Goal: Task Accomplishment & Management: Use online tool/utility

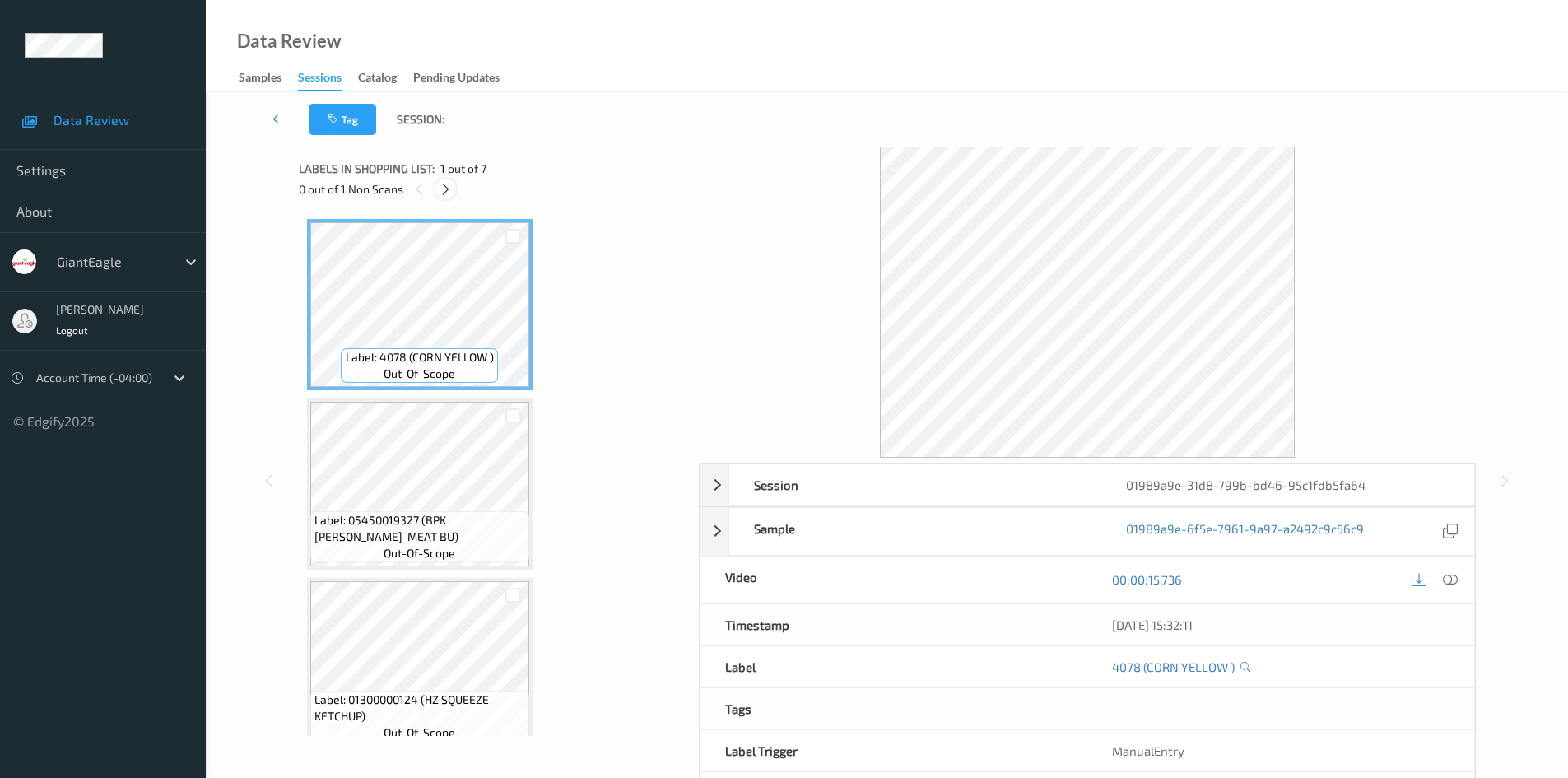
click at [447, 187] on icon at bounding box center [445, 189] width 14 height 15
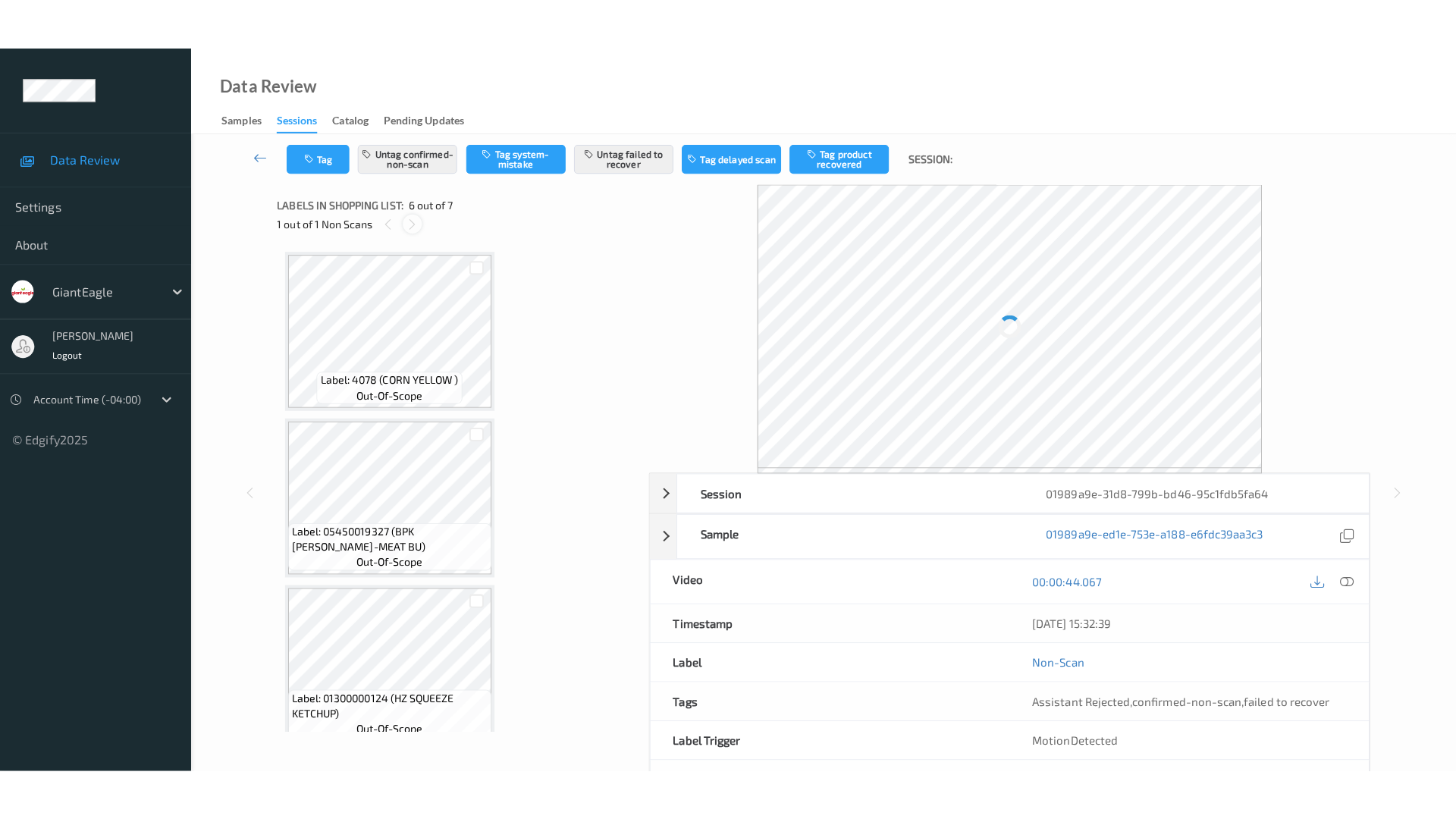
scroll to position [669, 0]
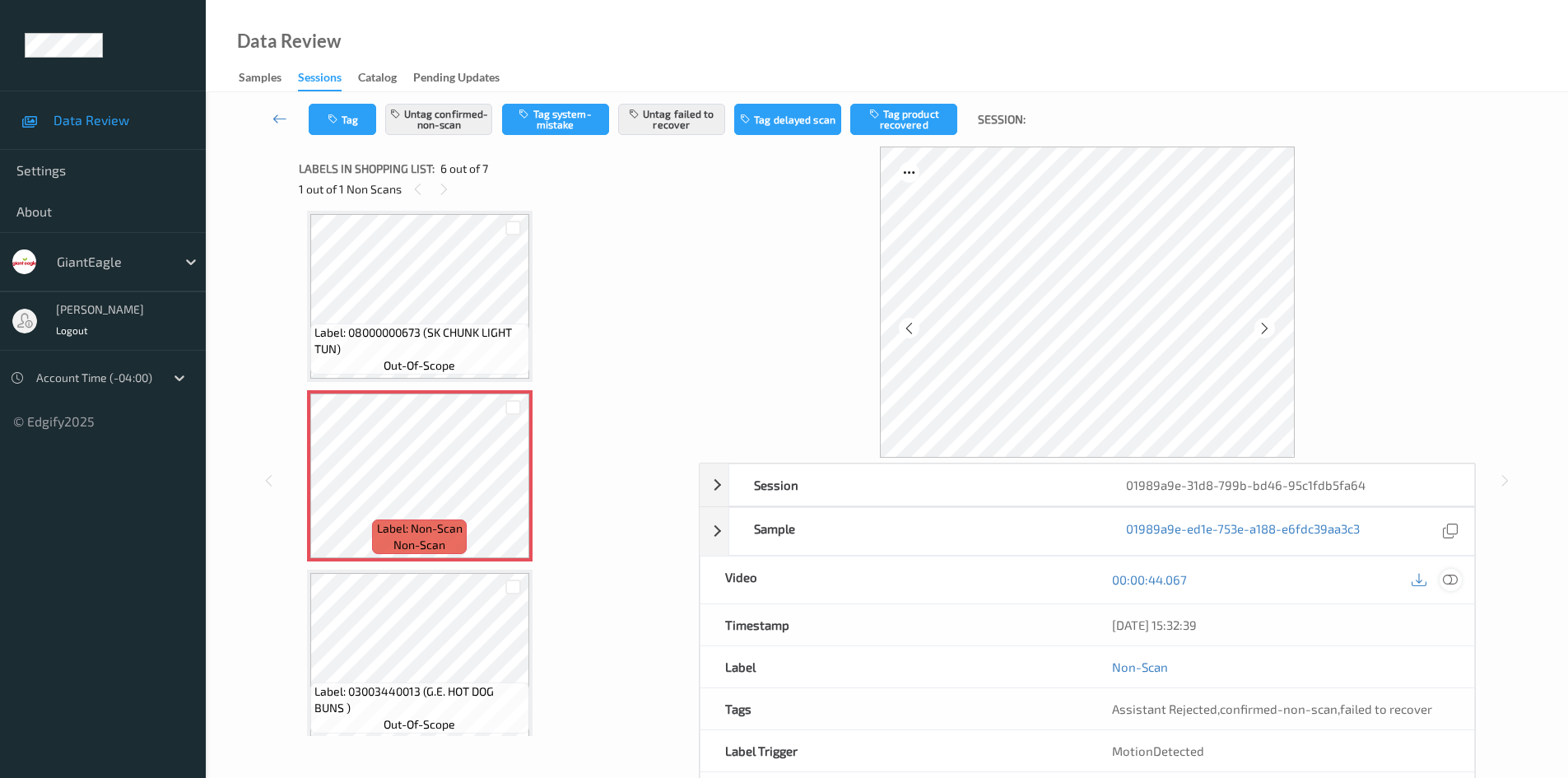
click at [1452, 575] on icon at bounding box center [1450, 580] width 15 height 15
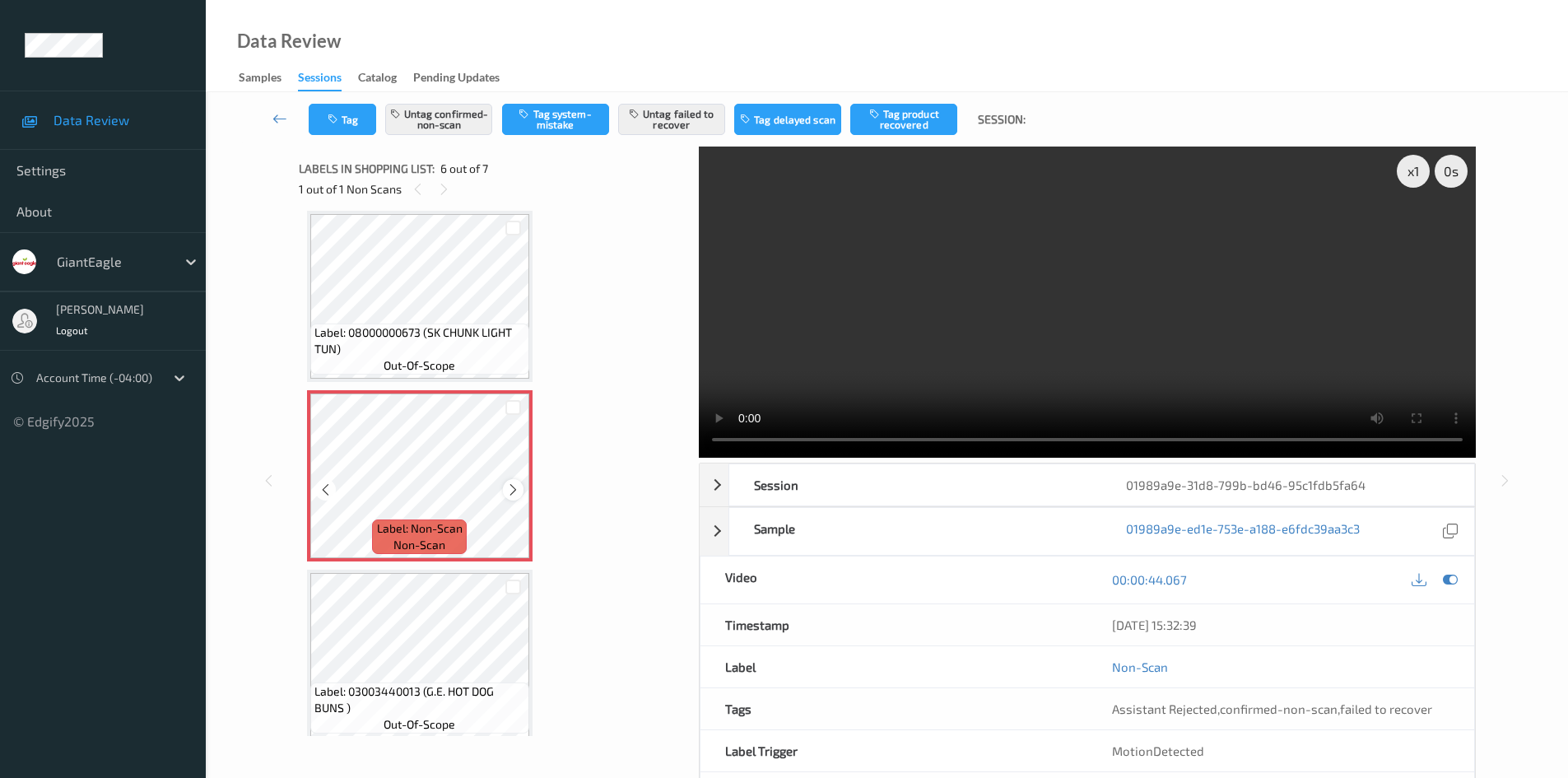
click at [516, 491] on icon at bounding box center [513, 490] width 14 height 15
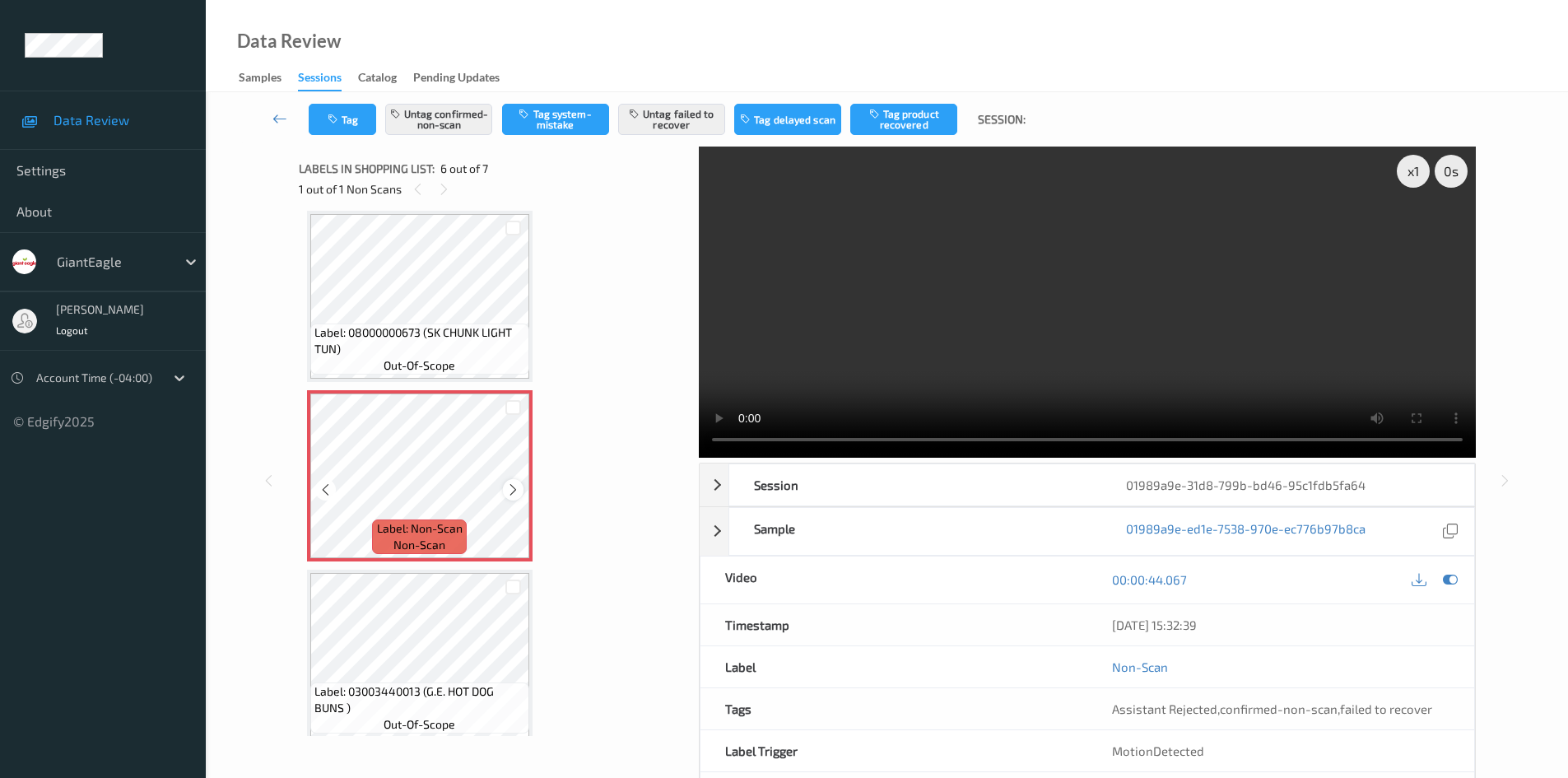
click at [508, 487] on icon at bounding box center [513, 490] width 14 height 15
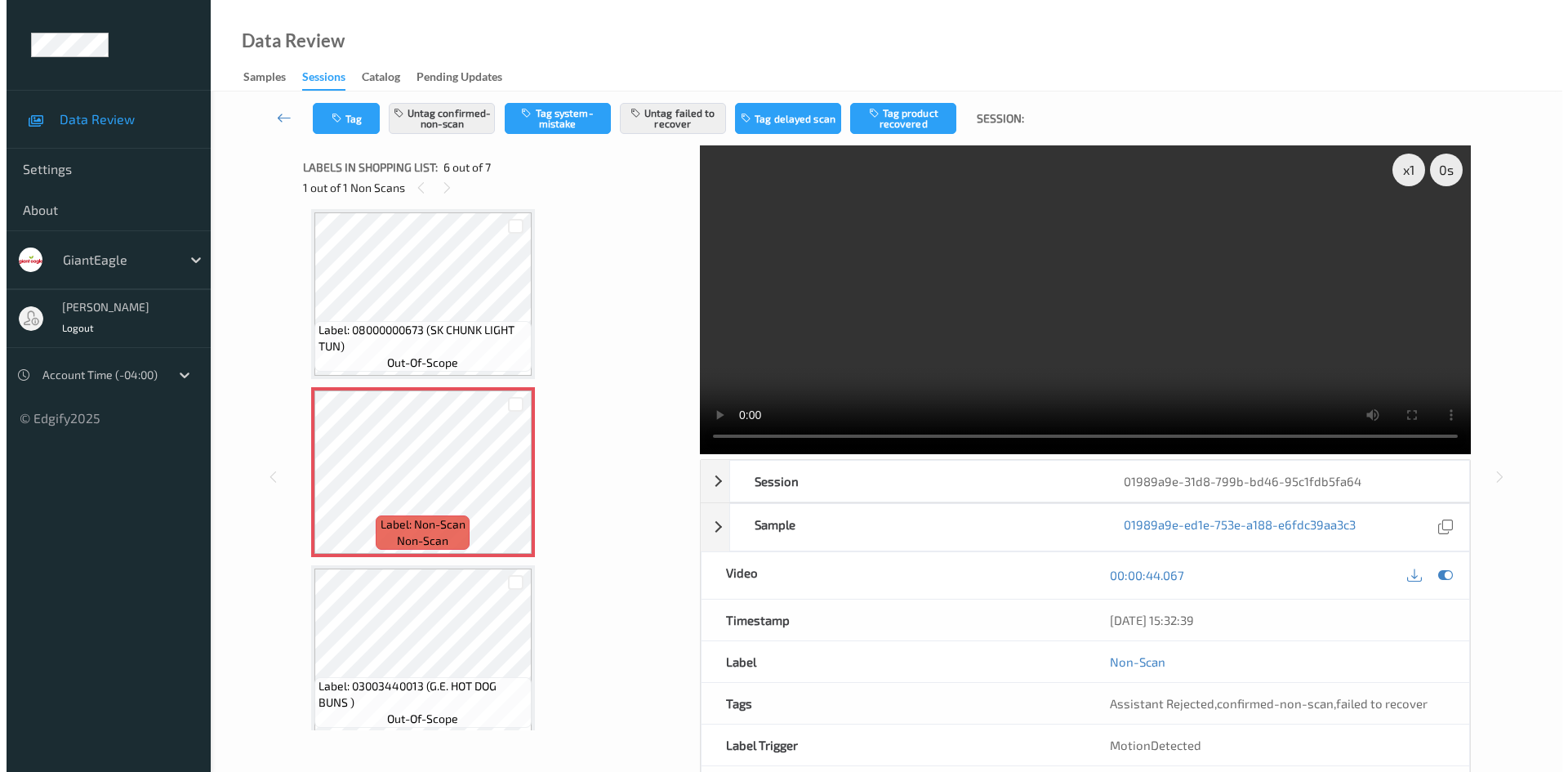
scroll to position [623, 0]
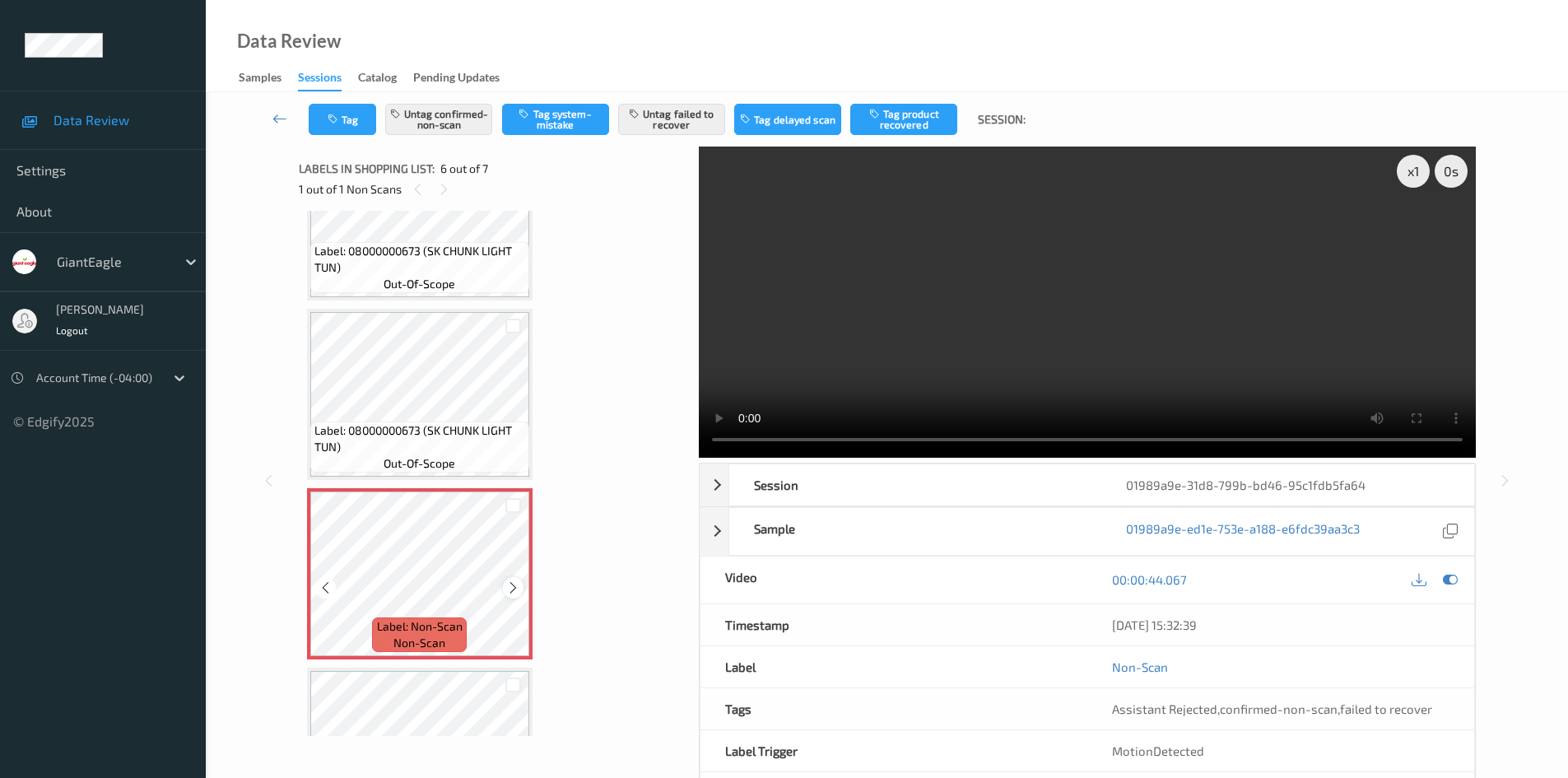
click at [518, 588] on icon at bounding box center [513, 588] width 14 height 15
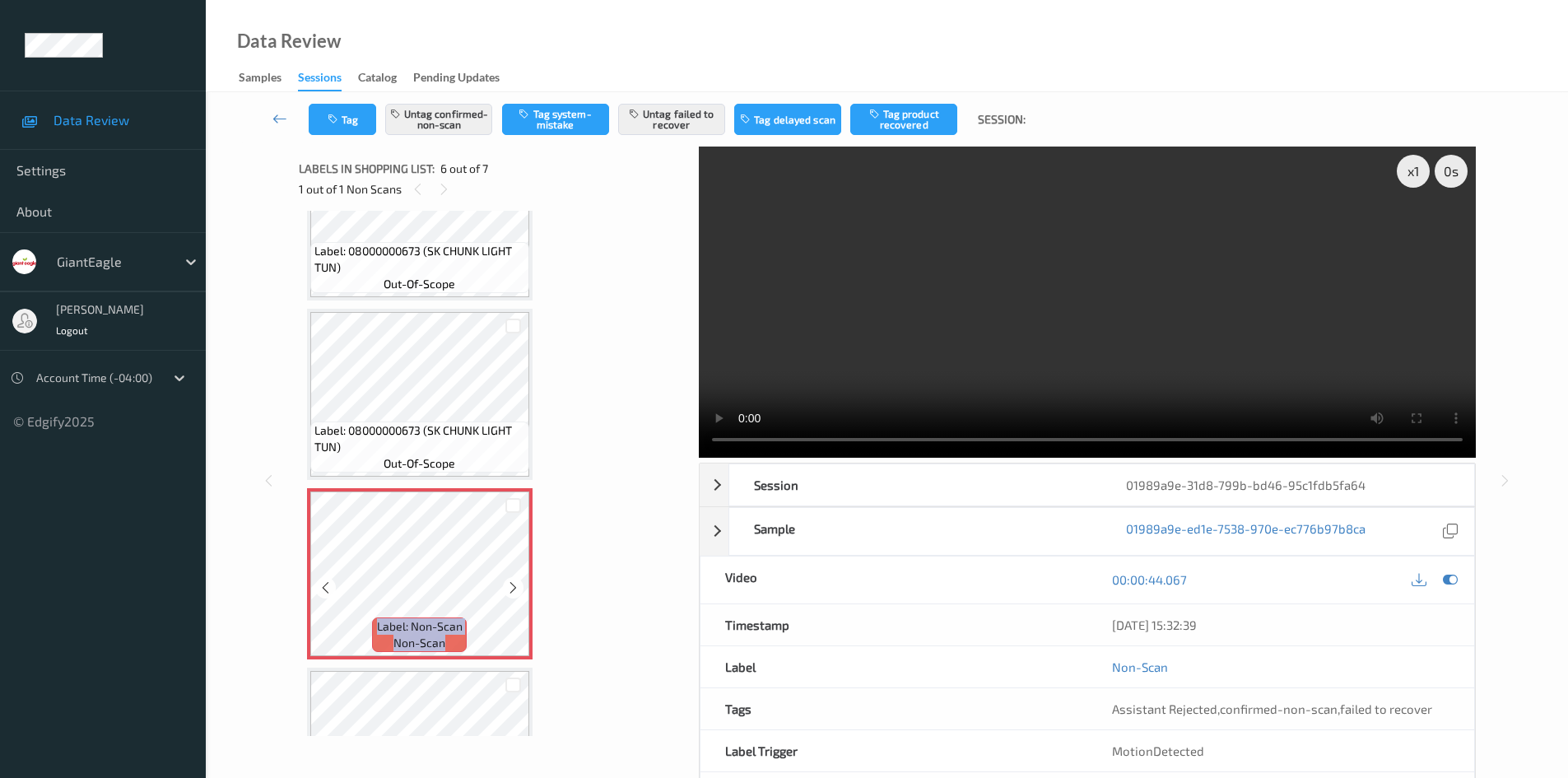
click at [518, 588] on icon at bounding box center [513, 588] width 14 height 15
click at [453, 121] on button "Untag confirmed-non-scan" at bounding box center [438, 119] width 107 height 31
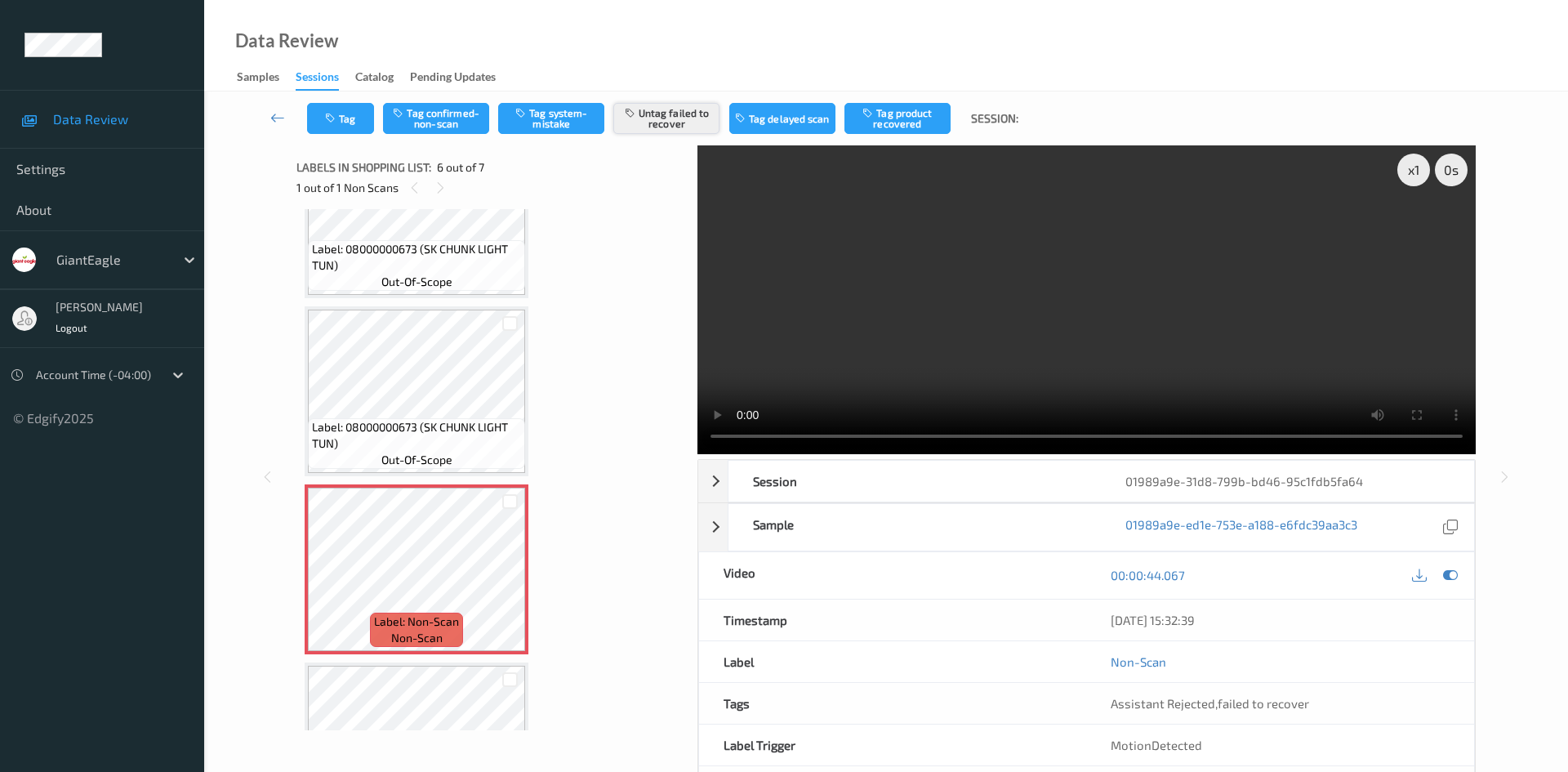
click at [687, 114] on button "Untag failed to recover" at bounding box center [666, 118] width 106 height 31
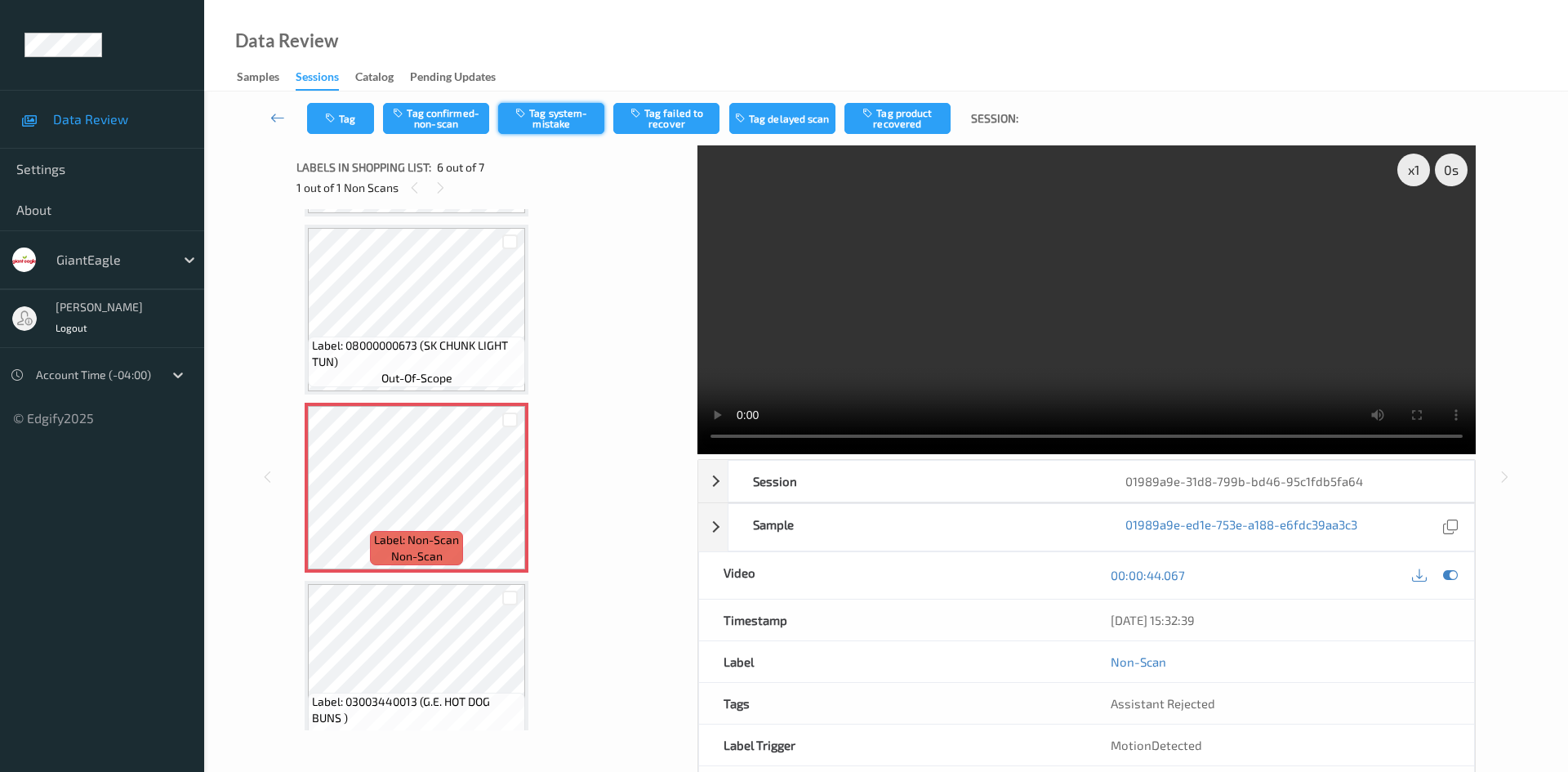
click at [588, 121] on button "Tag system-mistake" at bounding box center [550, 118] width 106 height 31
click at [371, 121] on button "Tag" at bounding box center [341, 118] width 67 height 31
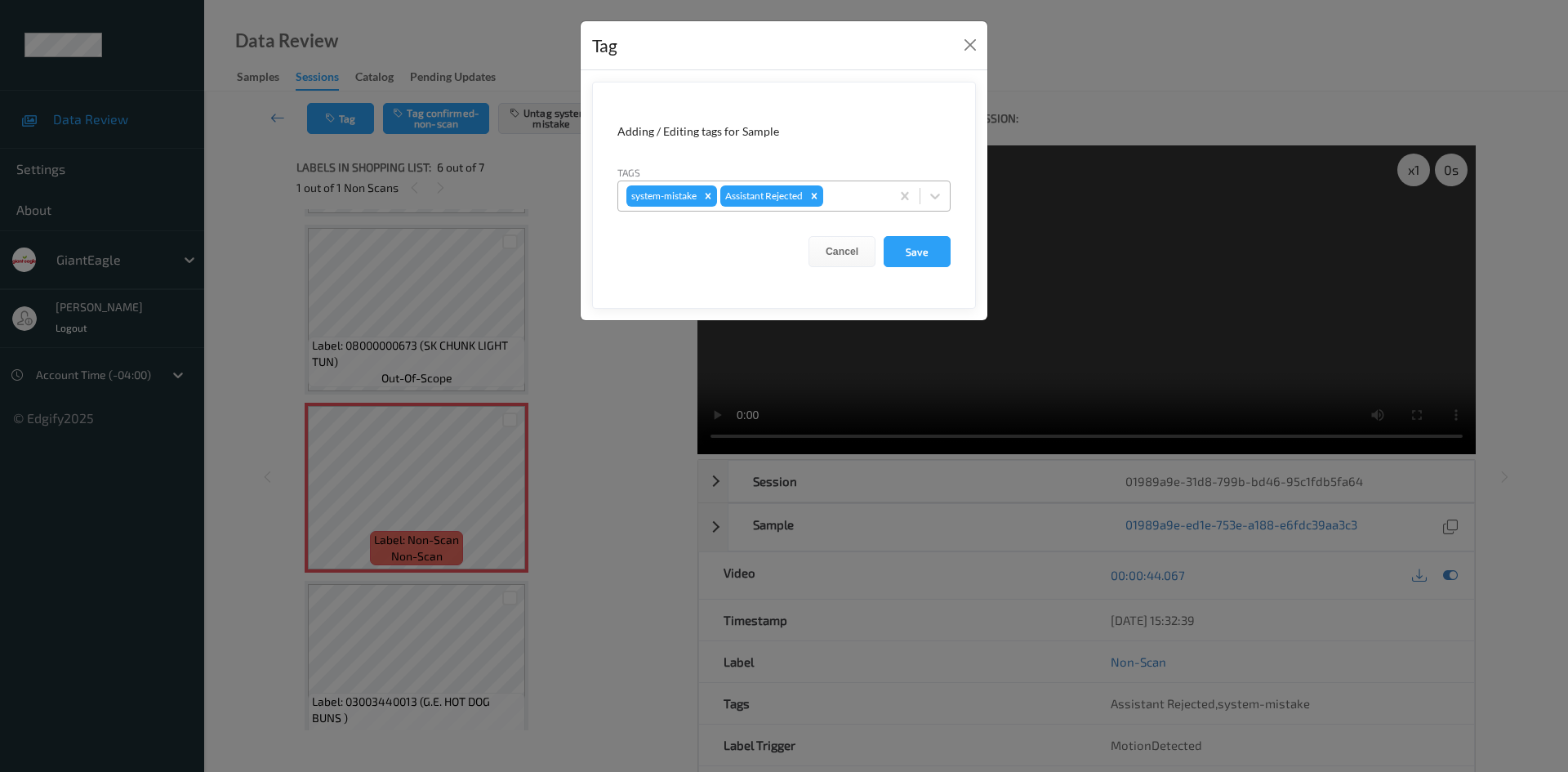
click at [856, 200] on div at bounding box center [853, 196] width 55 height 20
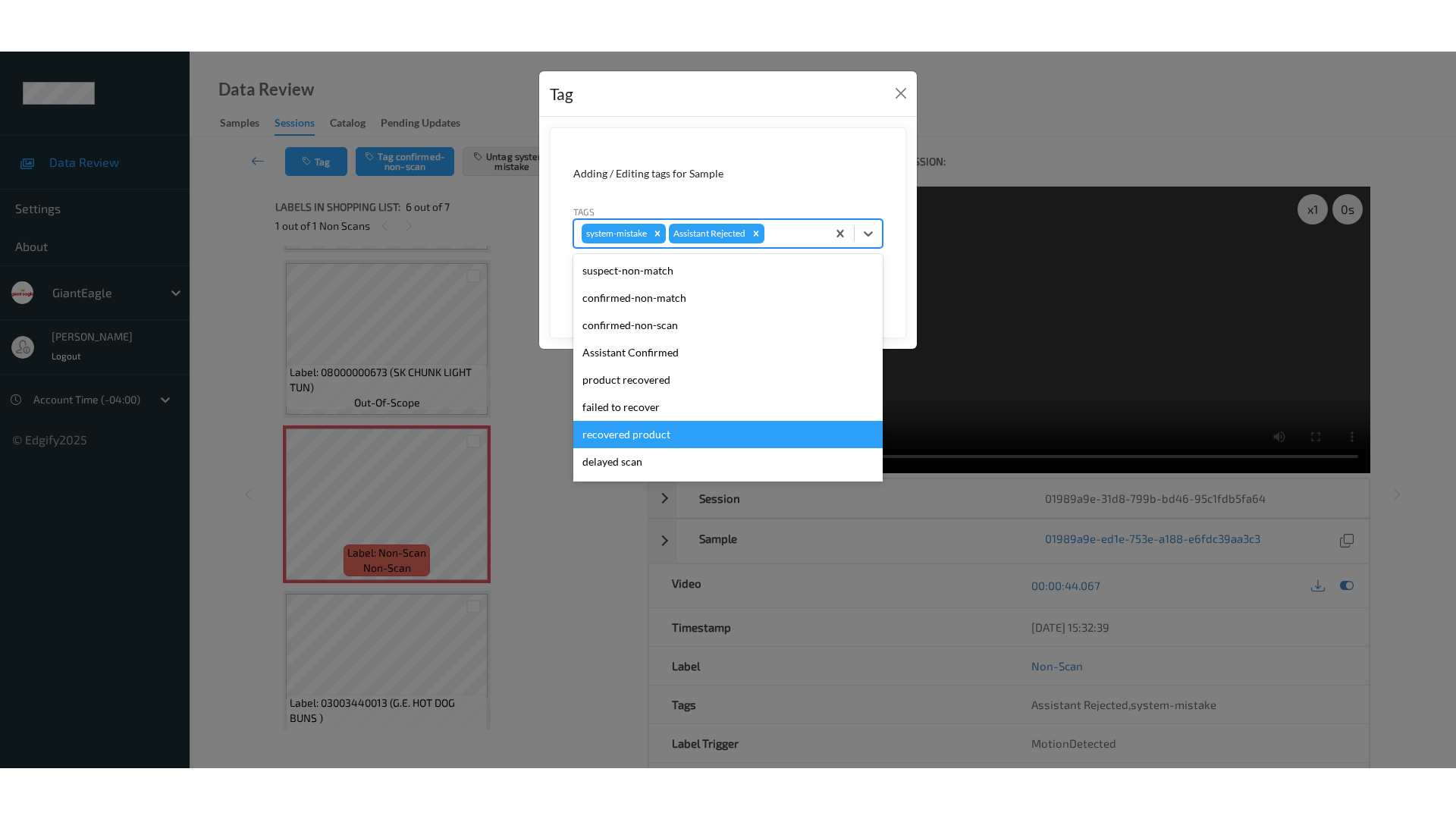
scroll to position [133, 0]
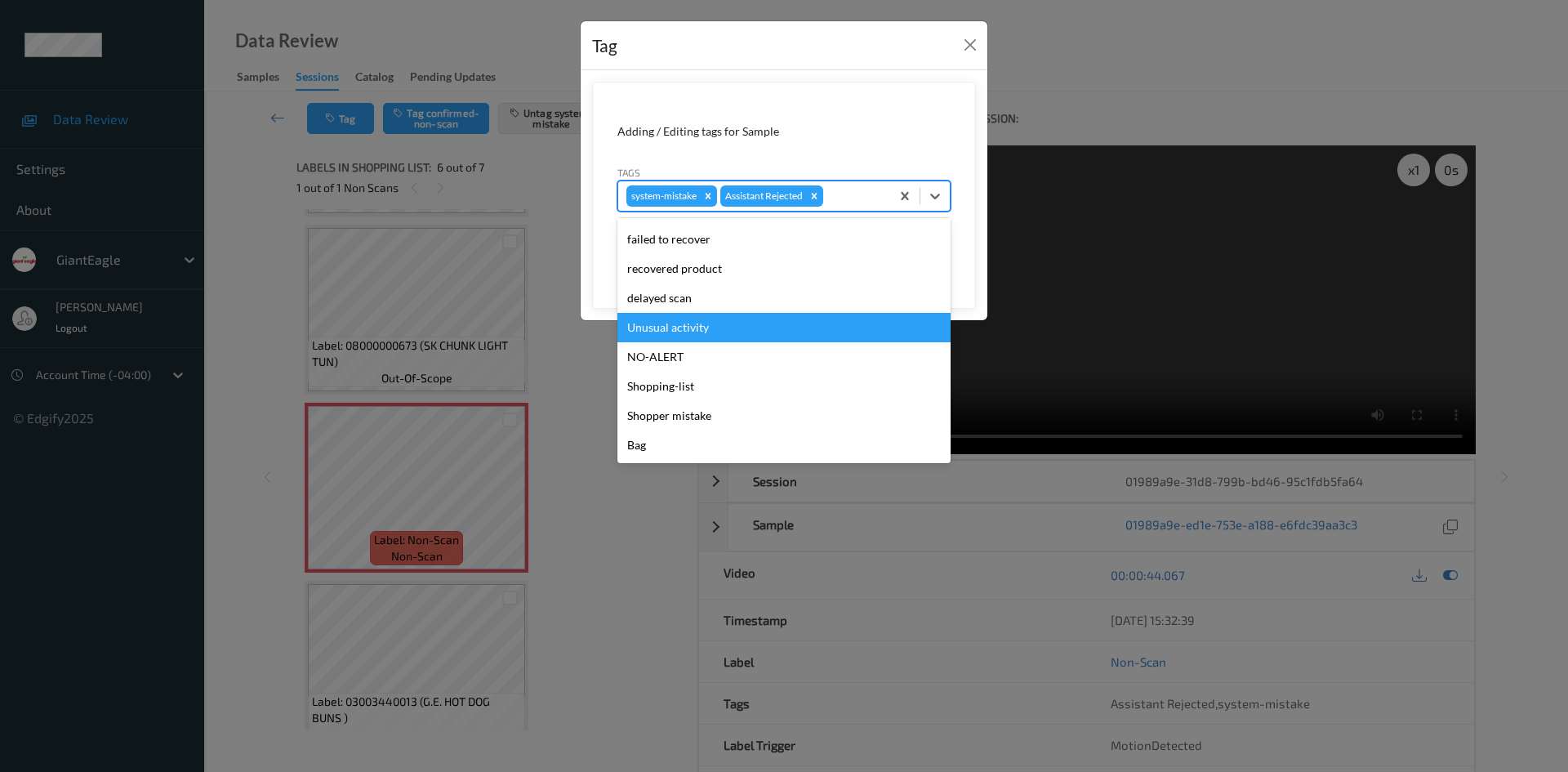
click at [734, 337] on div "Unusual activity" at bounding box center [784, 327] width 333 height 29
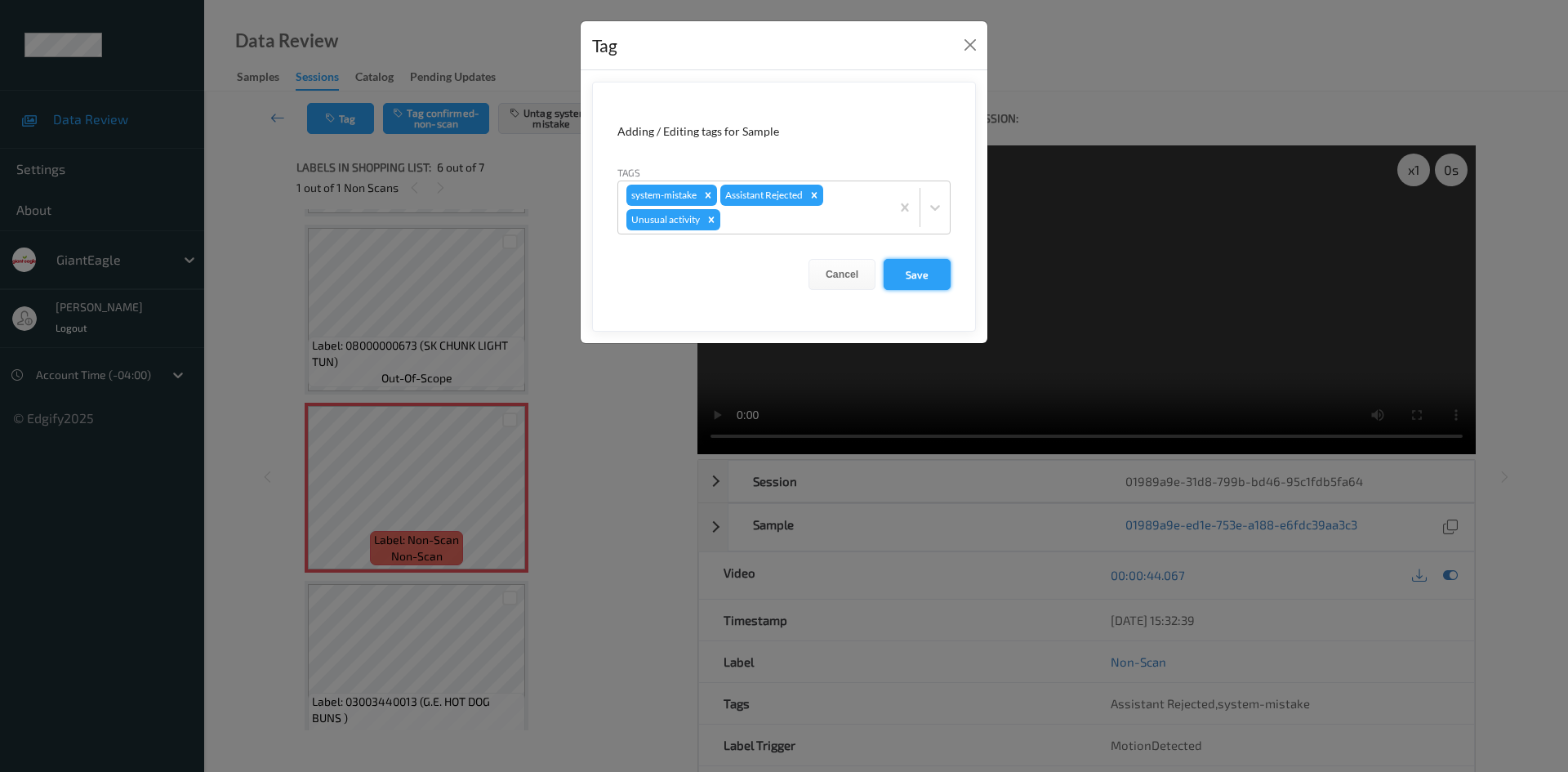
click at [898, 267] on button "Save" at bounding box center [917, 274] width 67 height 31
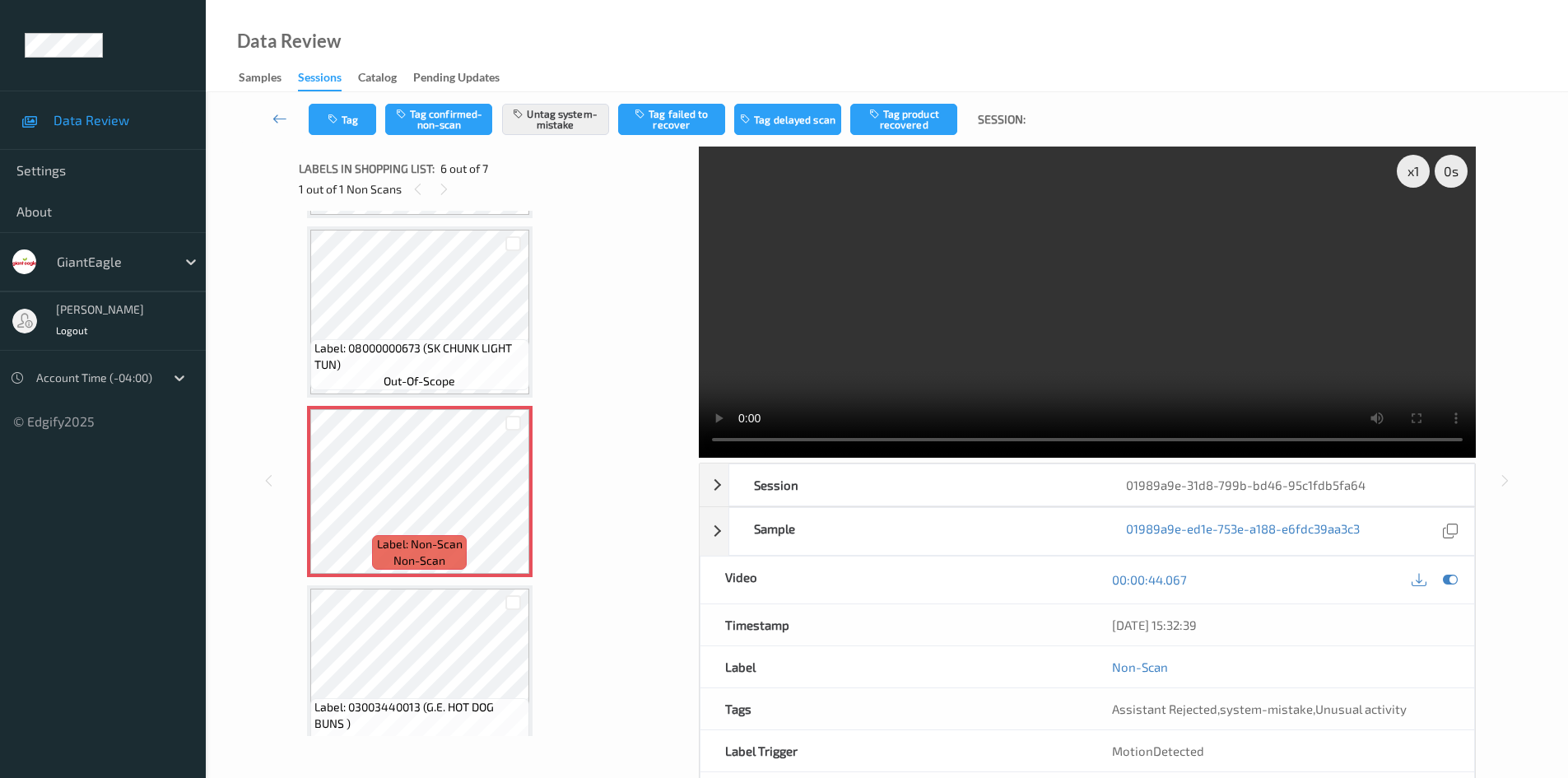
scroll to position [628, 0]
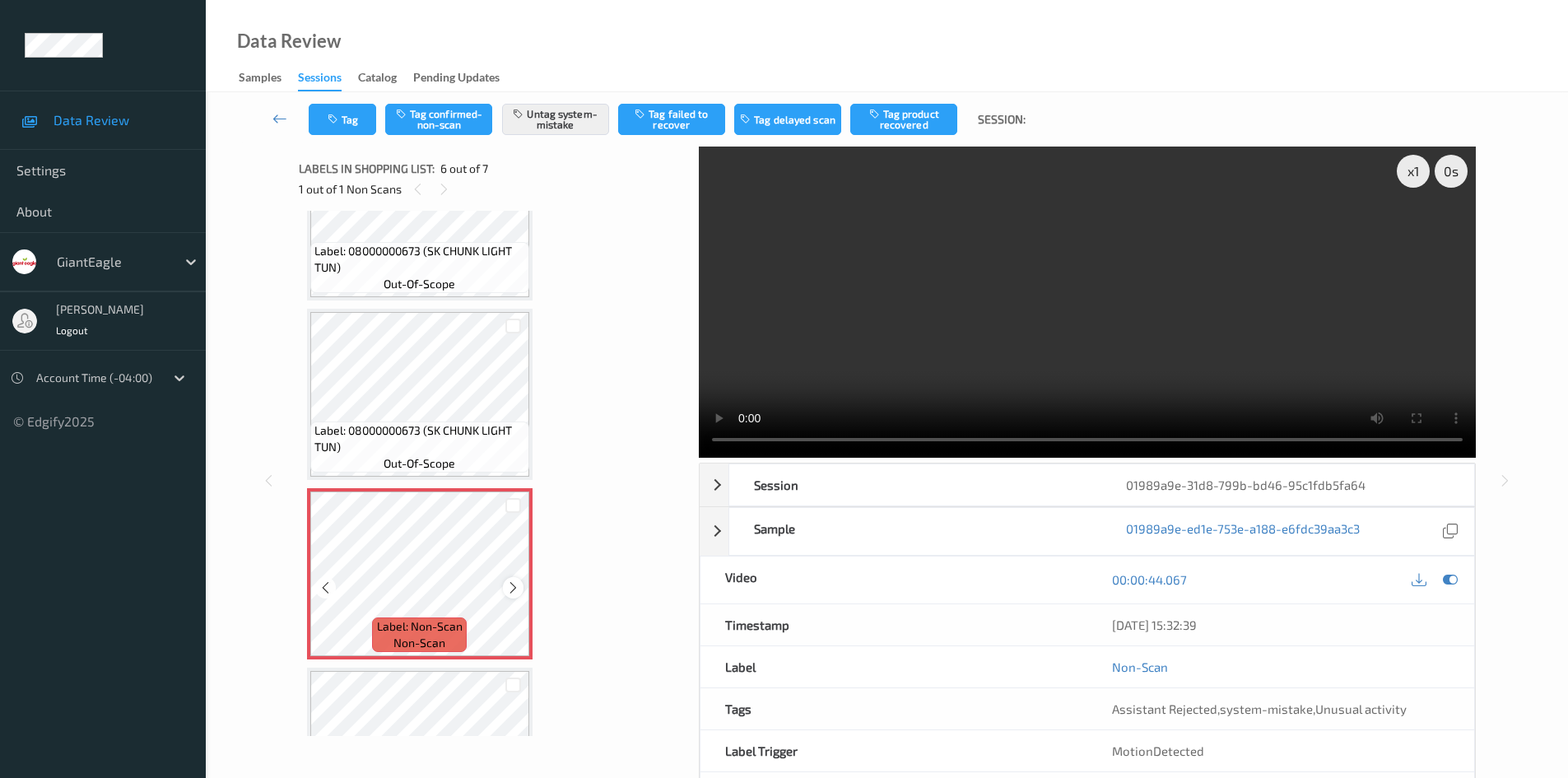
click at [510, 585] on icon at bounding box center [513, 588] width 14 height 15
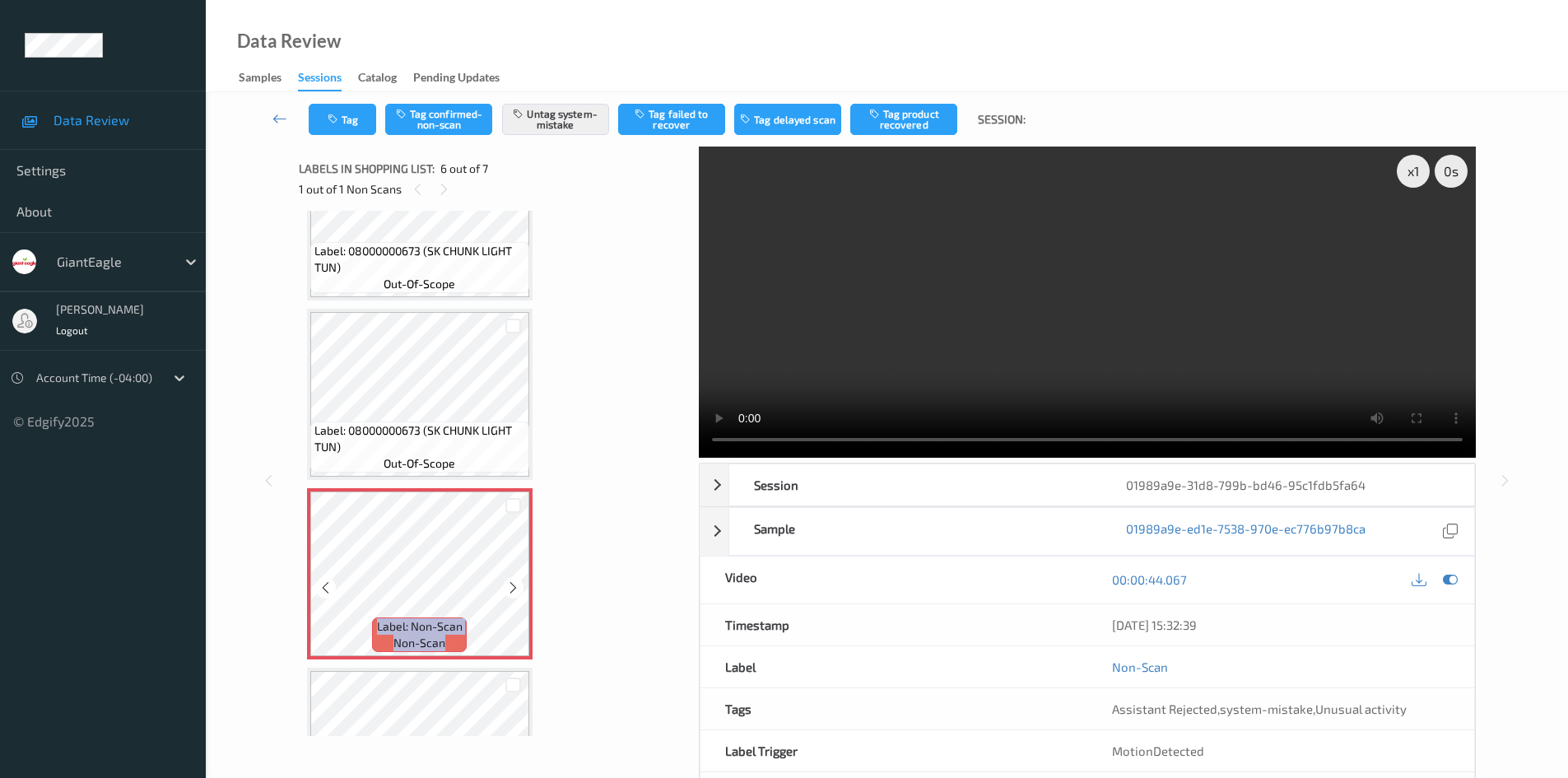
click at [510, 585] on icon at bounding box center [513, 588] width 14 height 15
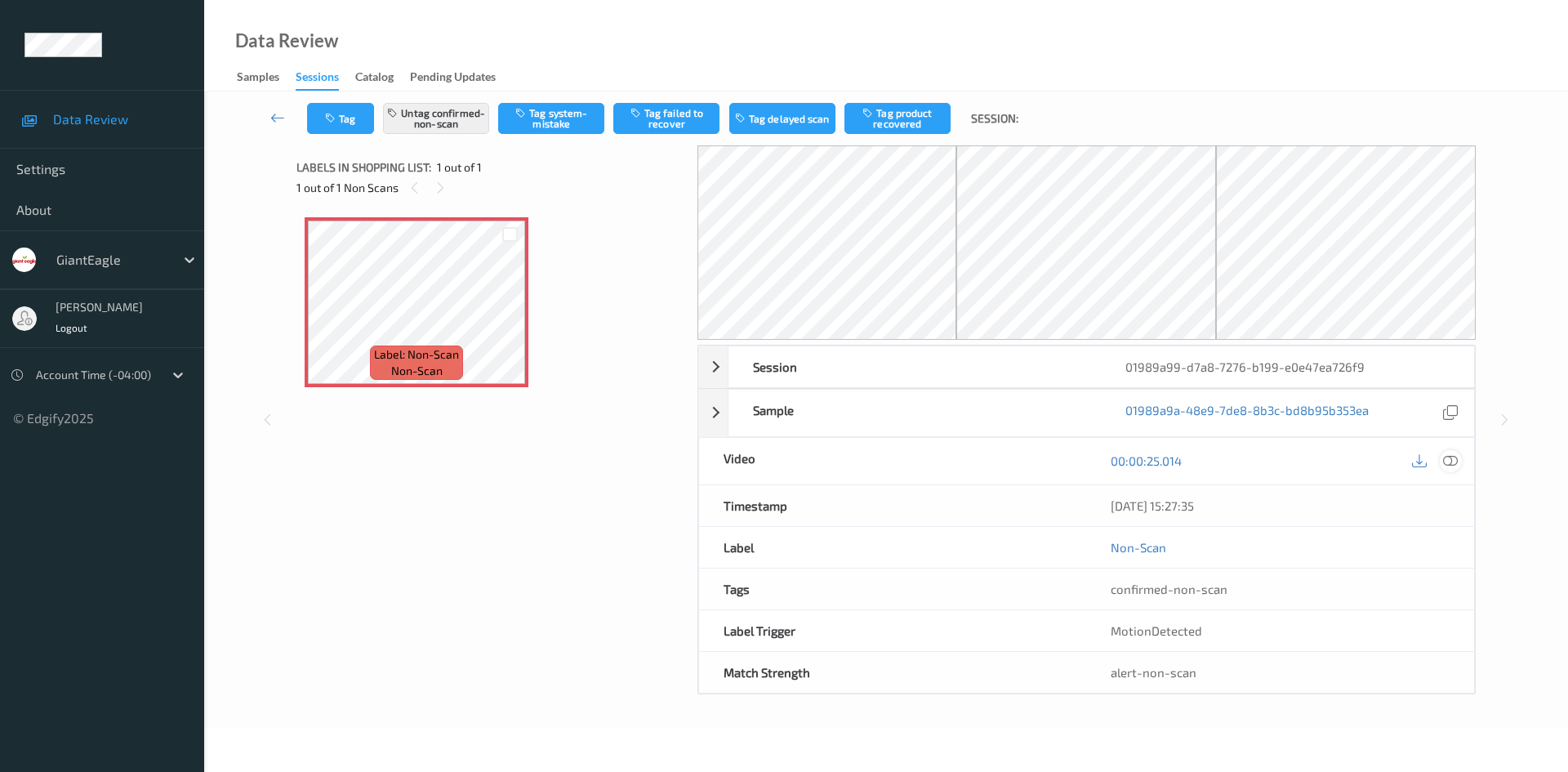
click at [1457, 464] on icon at bounding box center [1450, 461] width 15 height 15
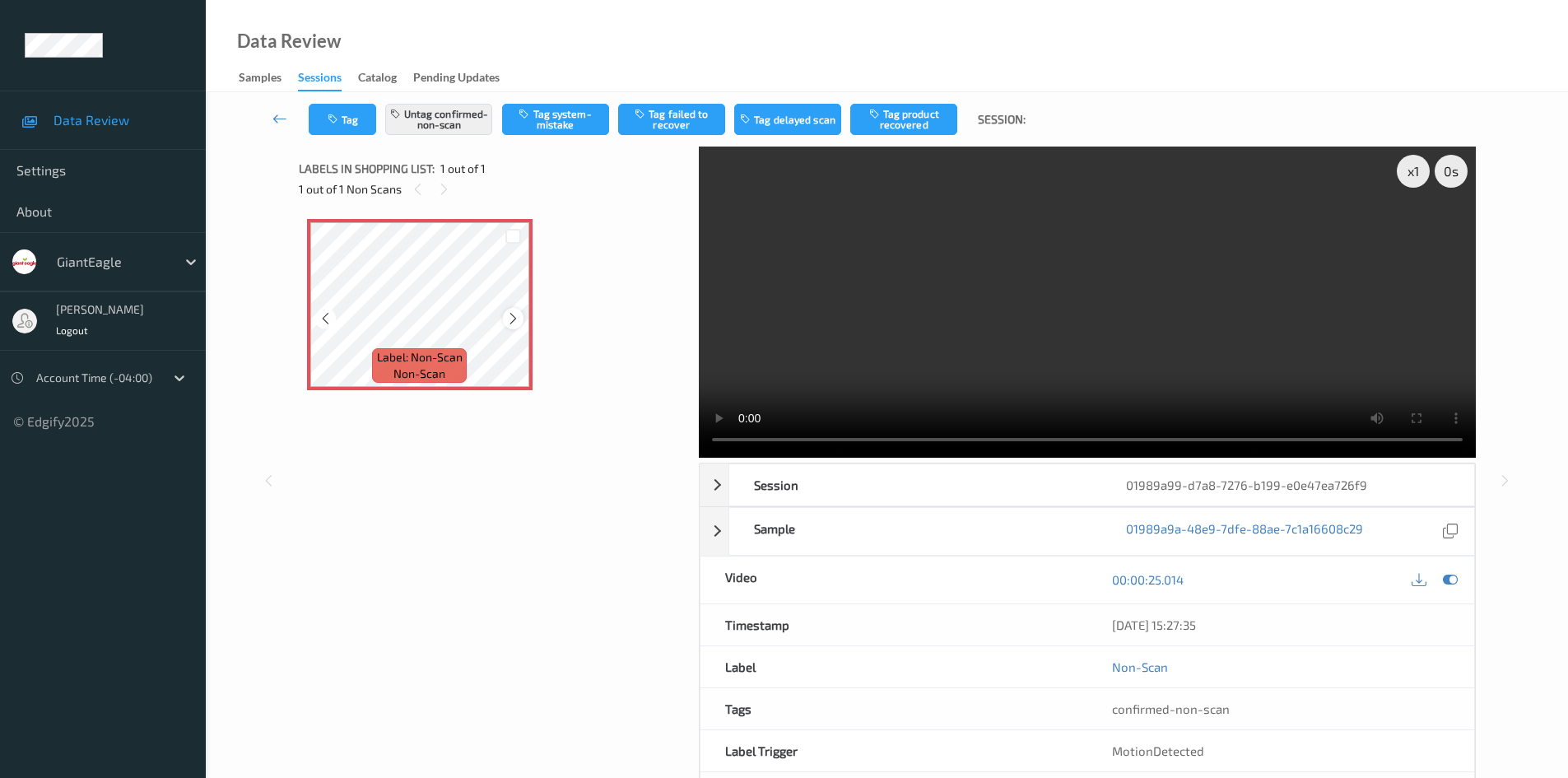
click at [507, 311] on icon at bounding box center [513, 318] width 14 height 15
click at [509, 312] on icon at bounding box center [513, 318] width 14 height 15
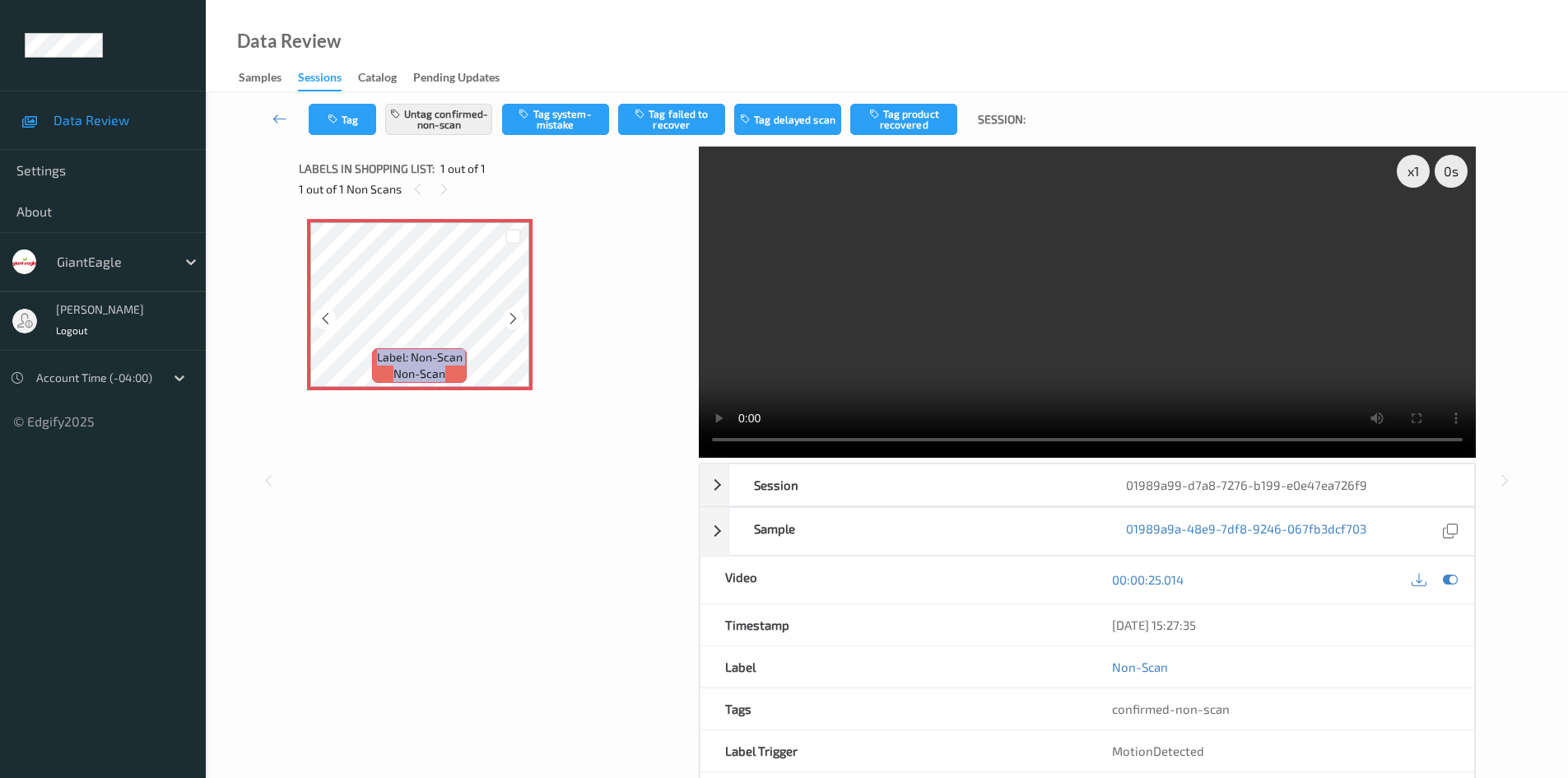
click at [509, 312] on icon at bounding box center [513, 318] width 14 height 15
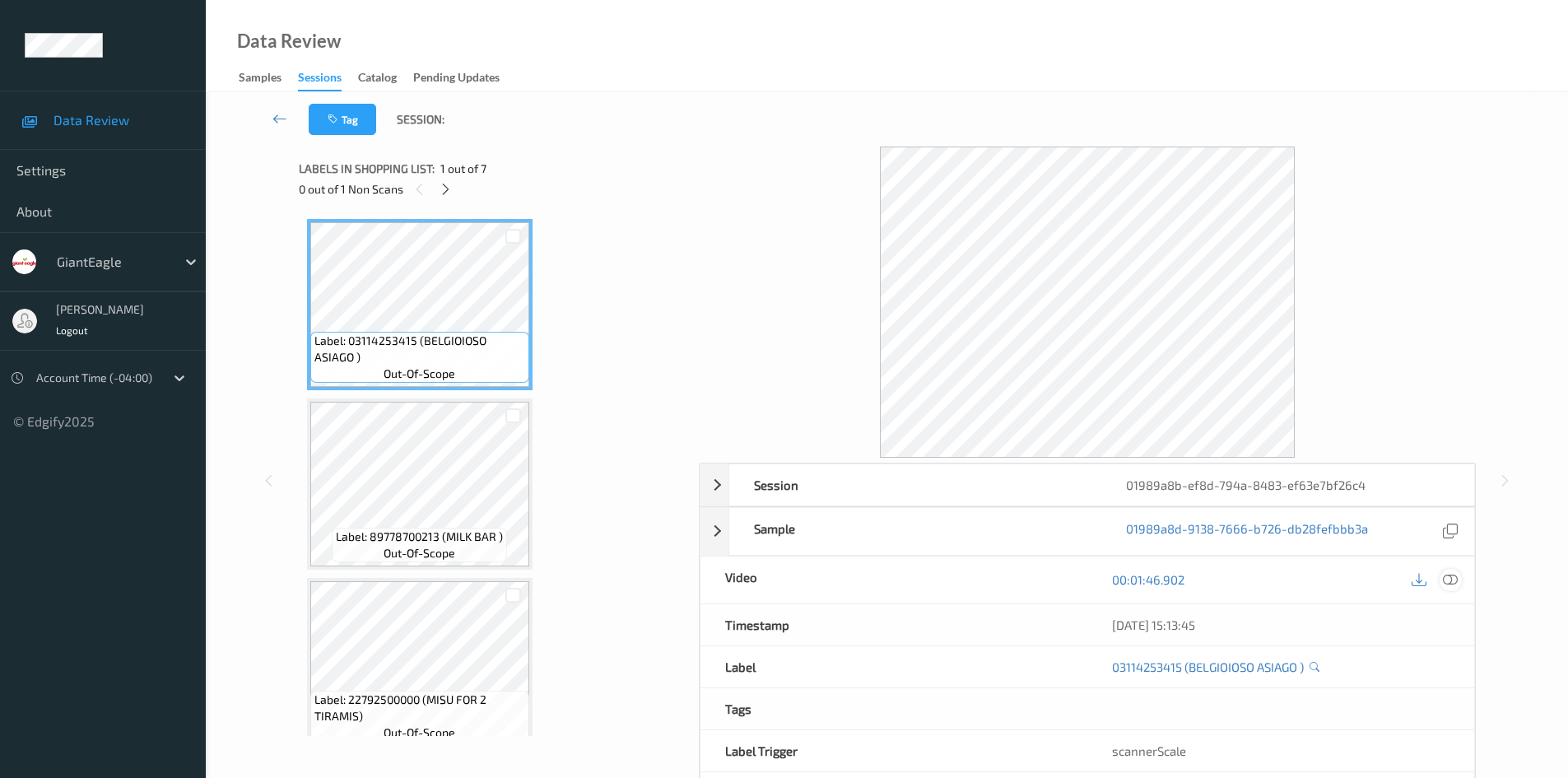
click at [1450, 581] on icon at bounding box center [1450, 580] width 15 height 15
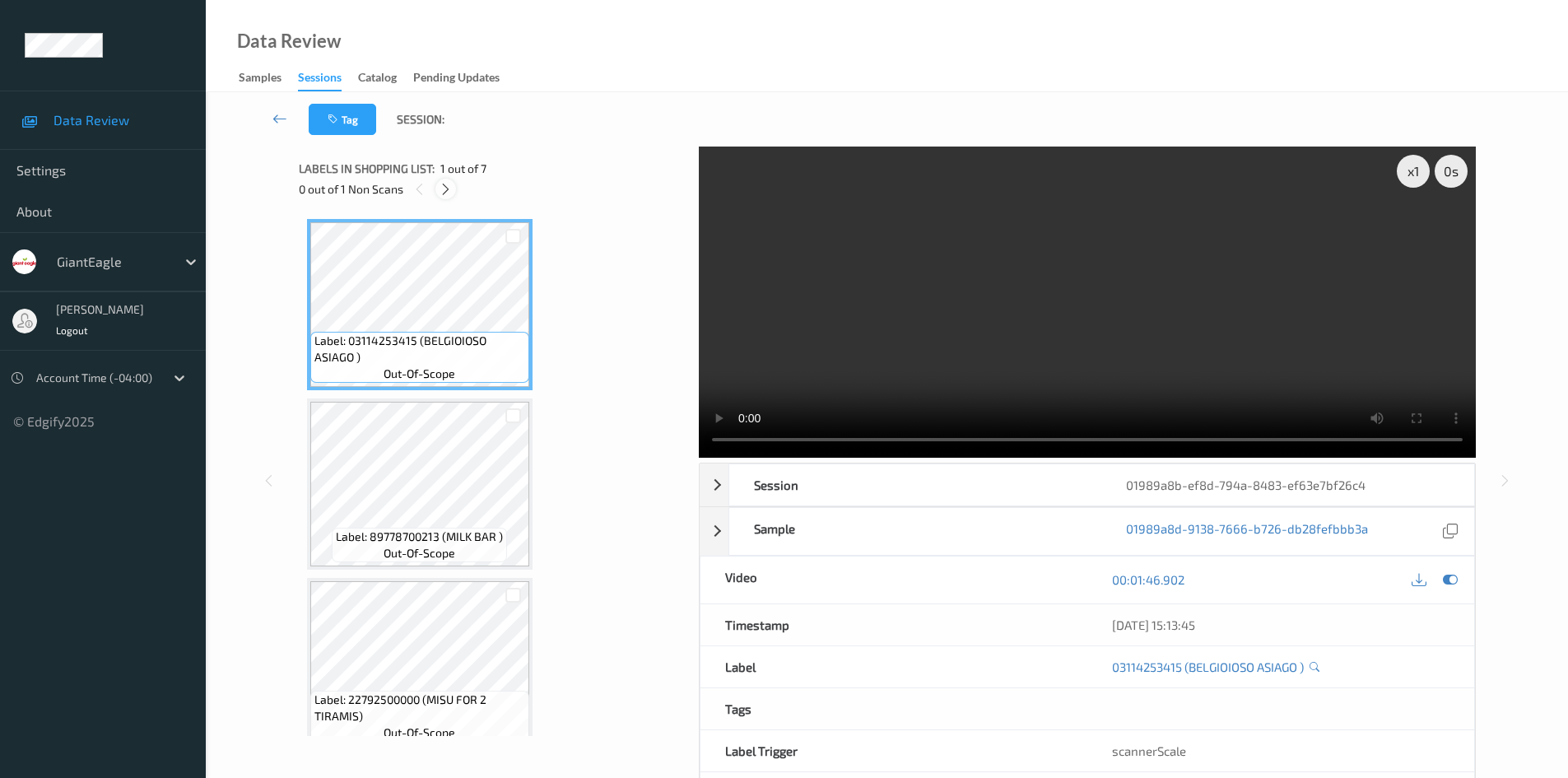
click at [447, 185] on icon at bounding box center [445, 189] width 14 height 15
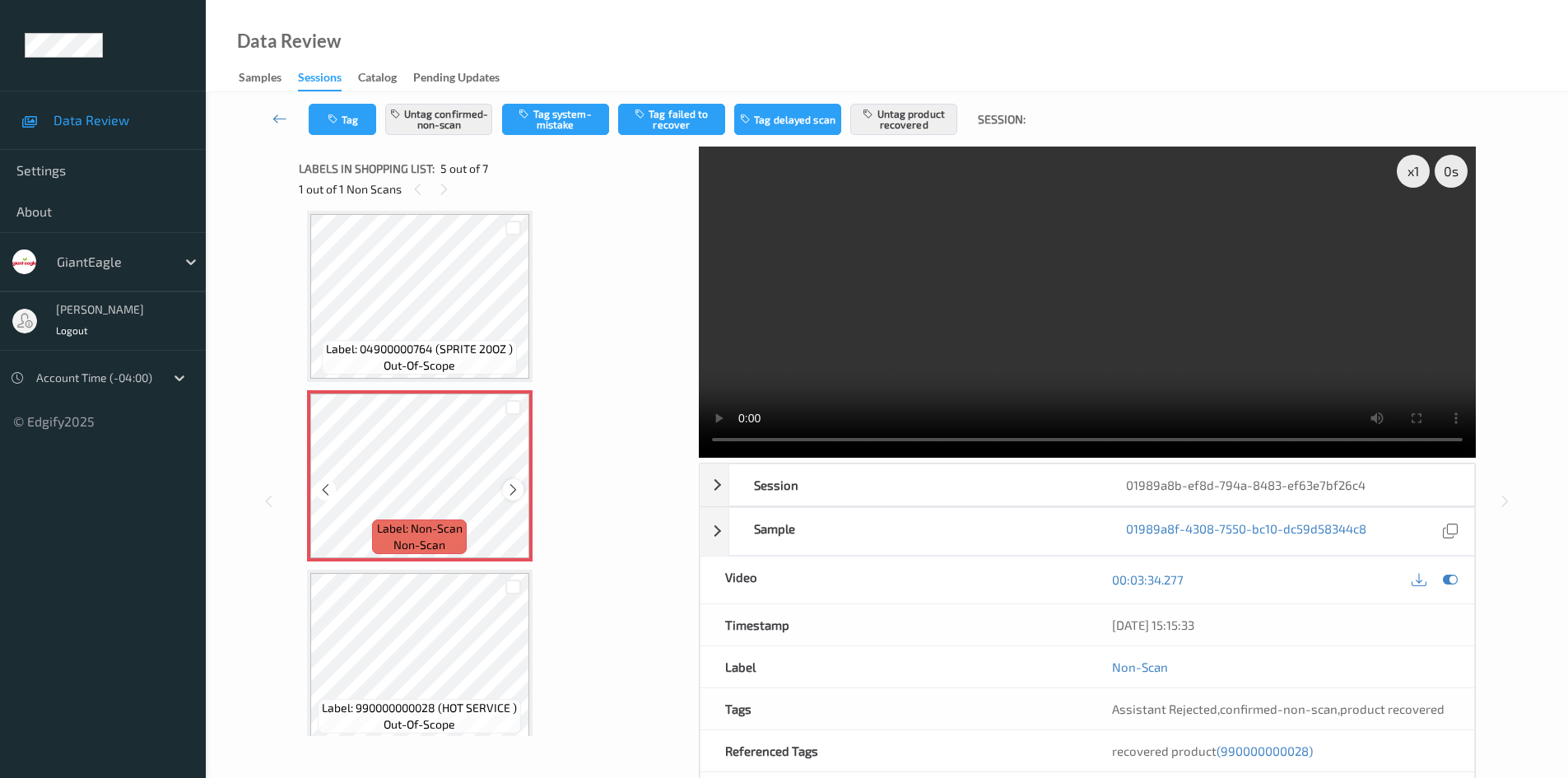
click at [507, 484] on icon at bounding box center [513, 490] width 14 height 15
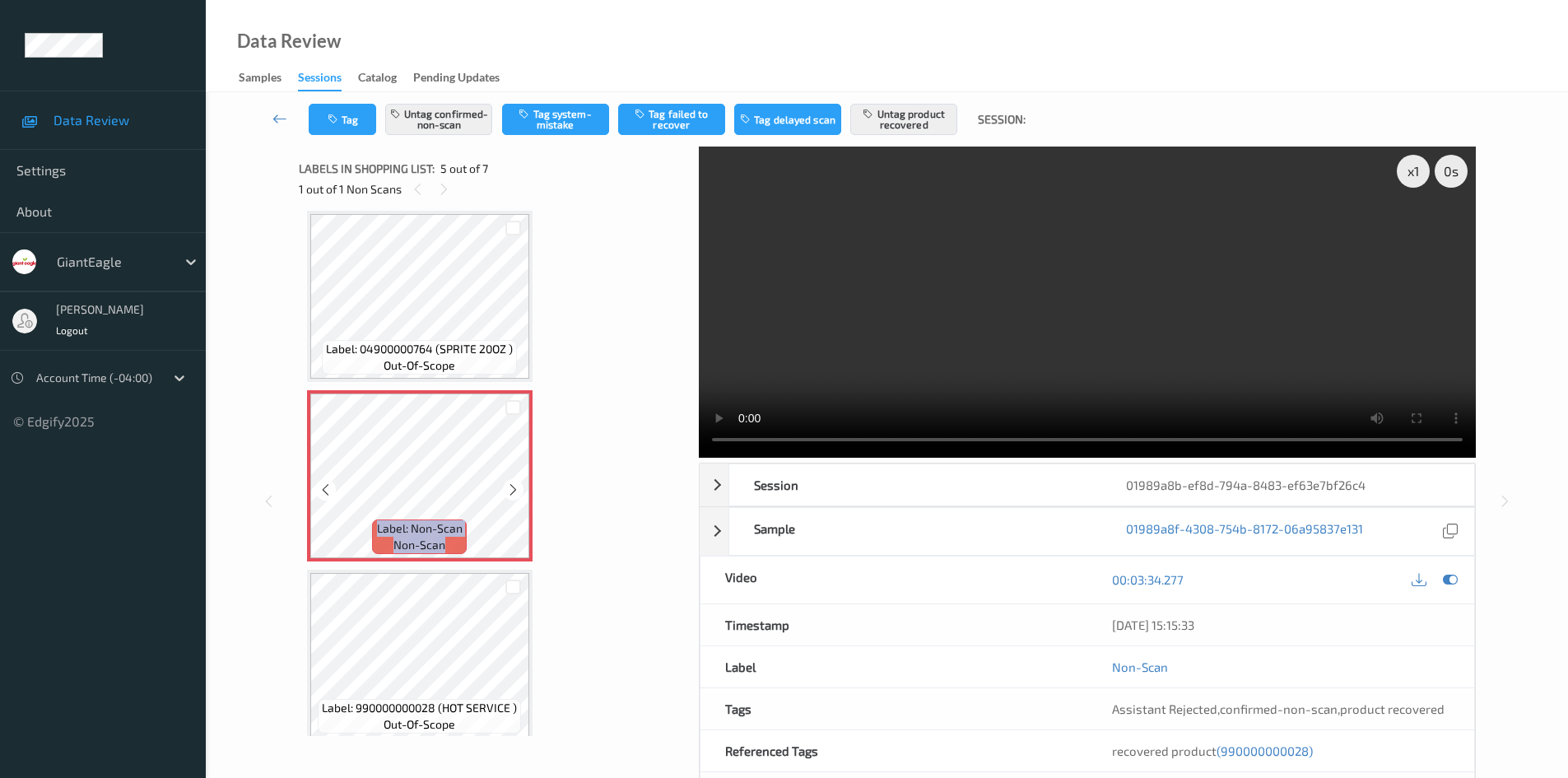
click at [507, 484] on icon at bounding box center [513, 490] width 14 height 15
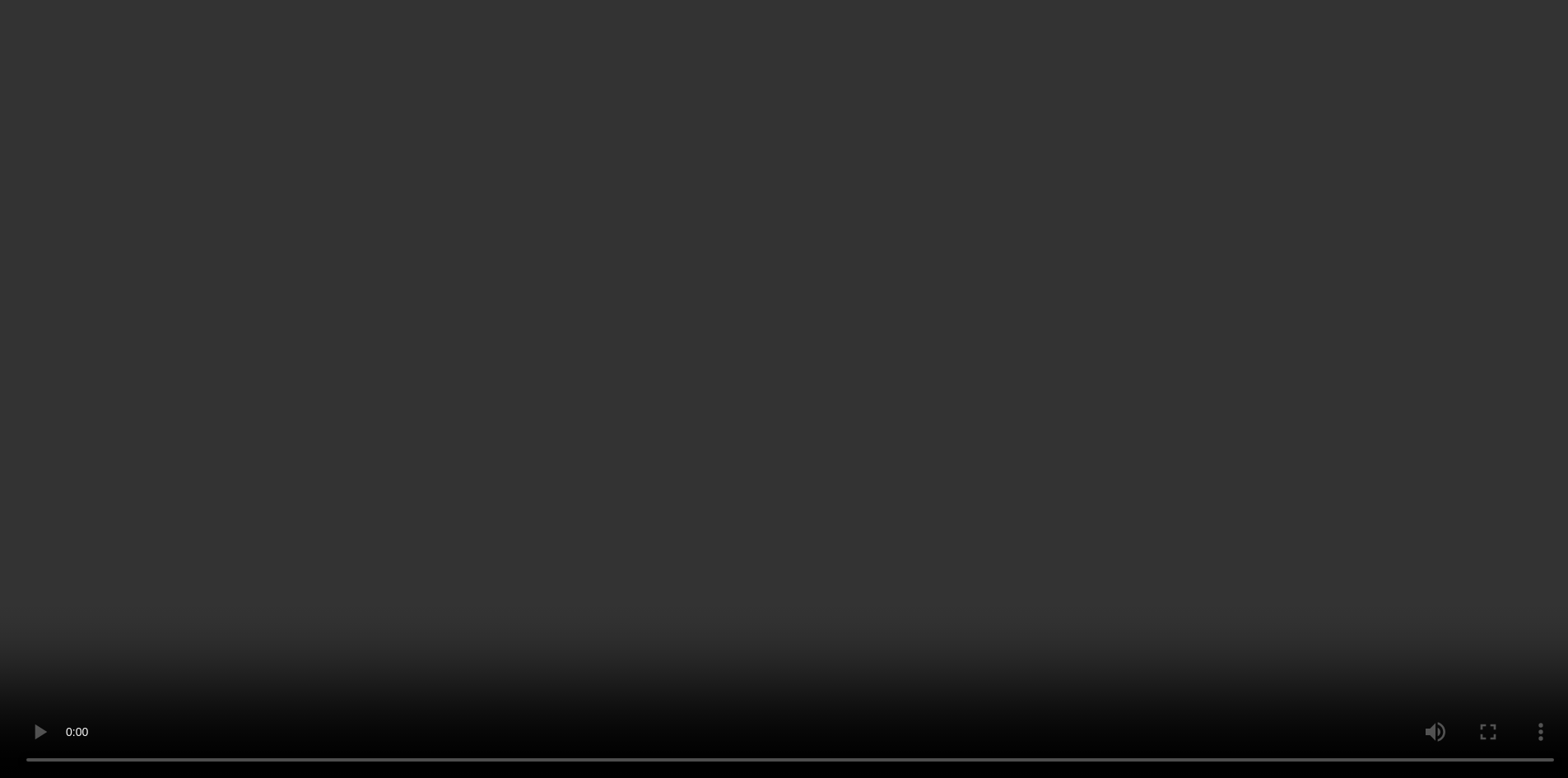
scroll to position [575, 0]
